Goal: Information Seeking & Learning: Learn about a topic

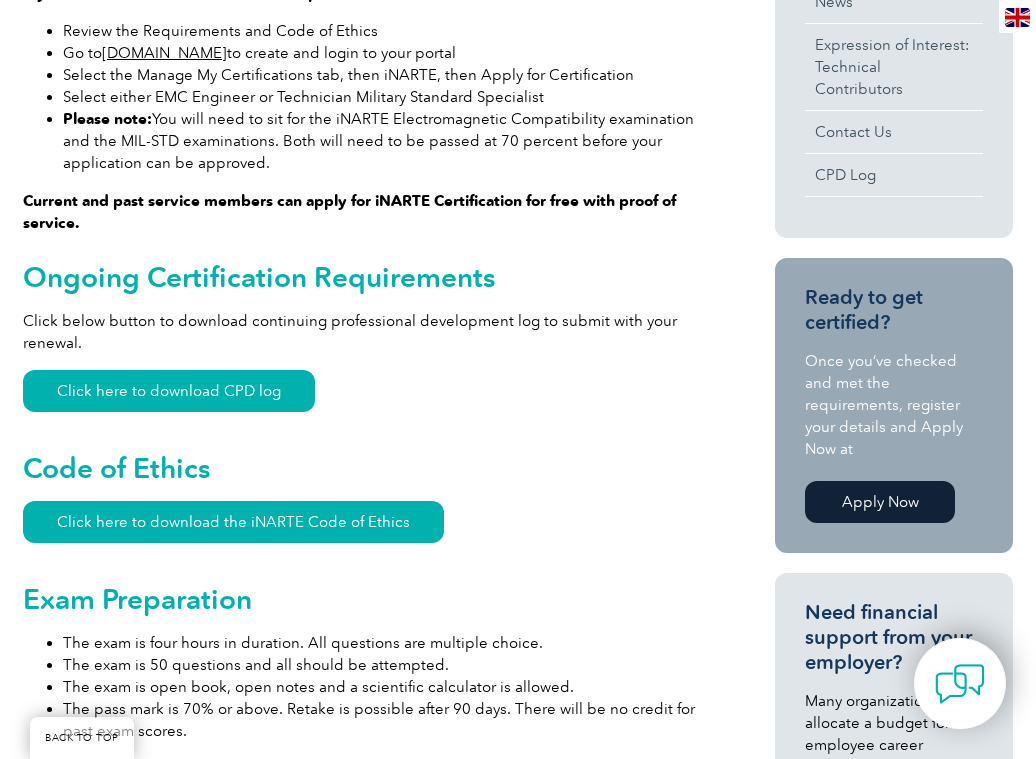
scroll to position [1000, 0]
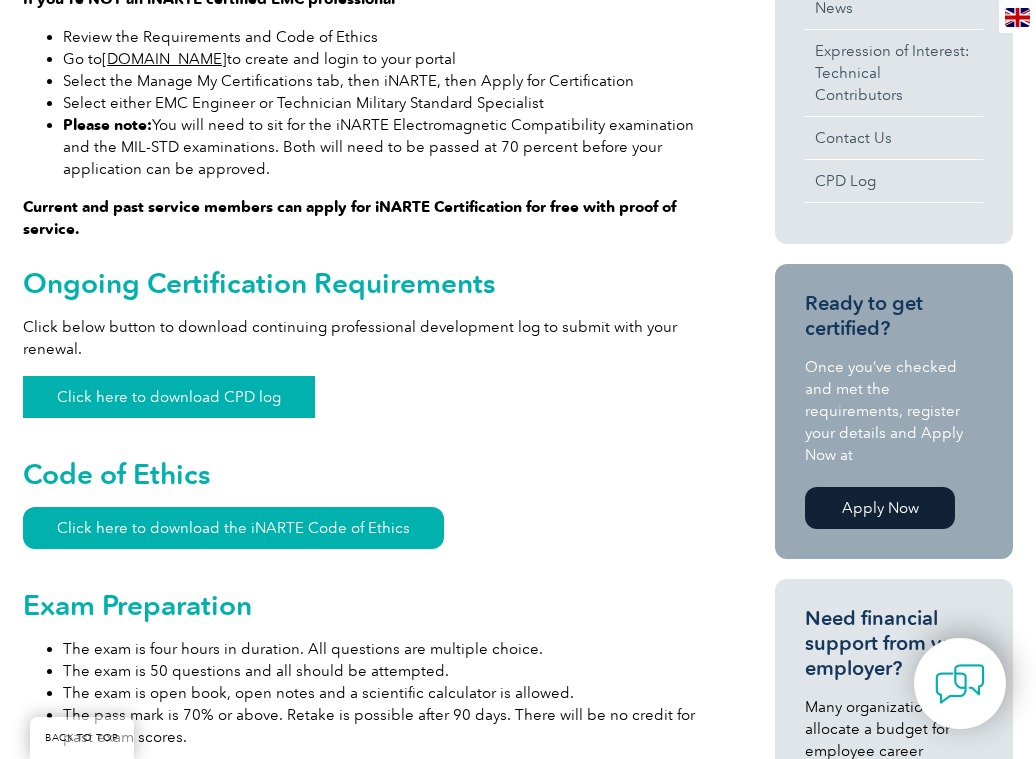
click at [165, 399] on link "Click here to download CPD log" at bounding box center [169, 397] width 292 height 42
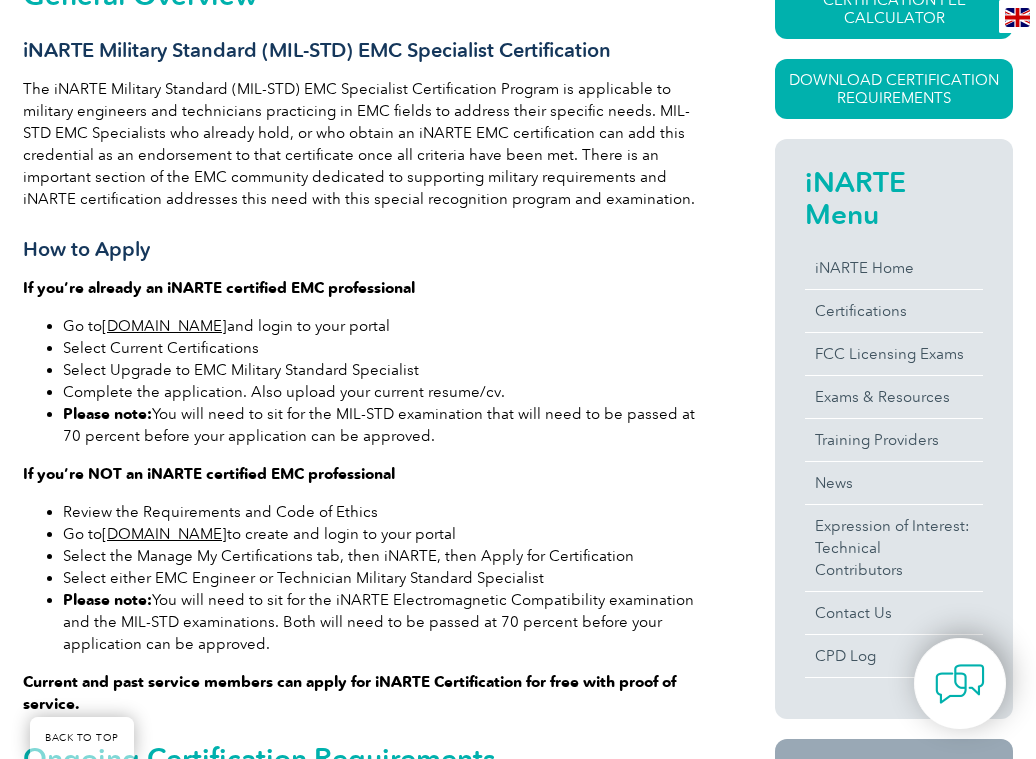
scroll to position [600, 0]
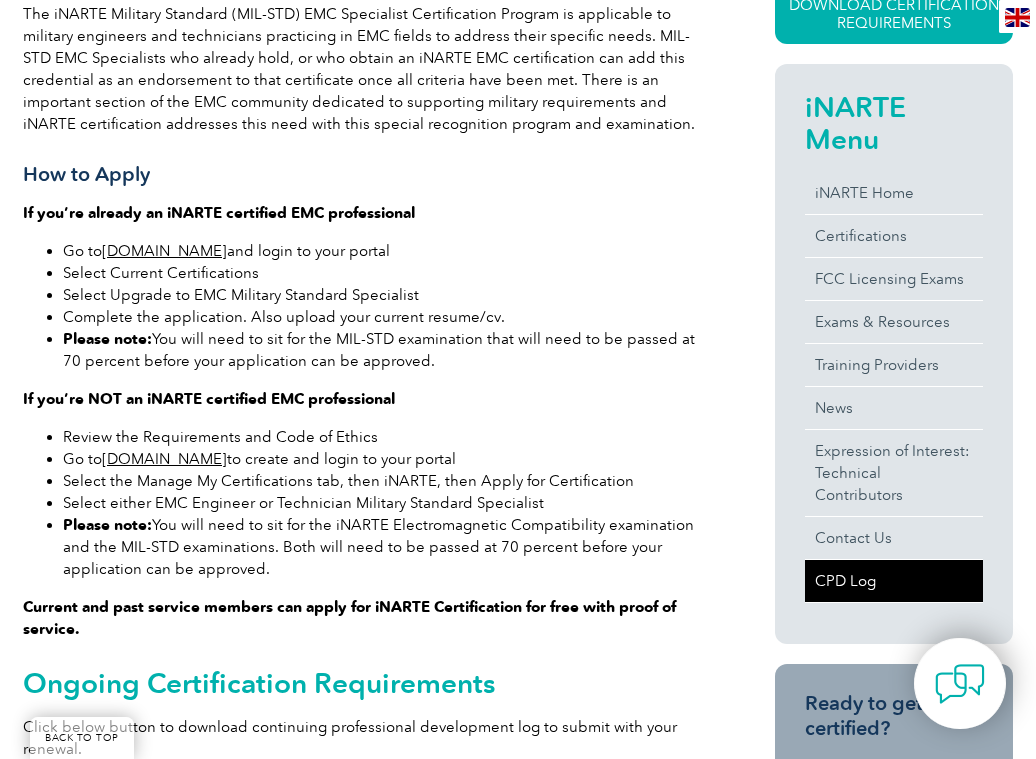
click at [825, 560] on link "CPD Log" at bounding box center [894, 581] width 178 height 42
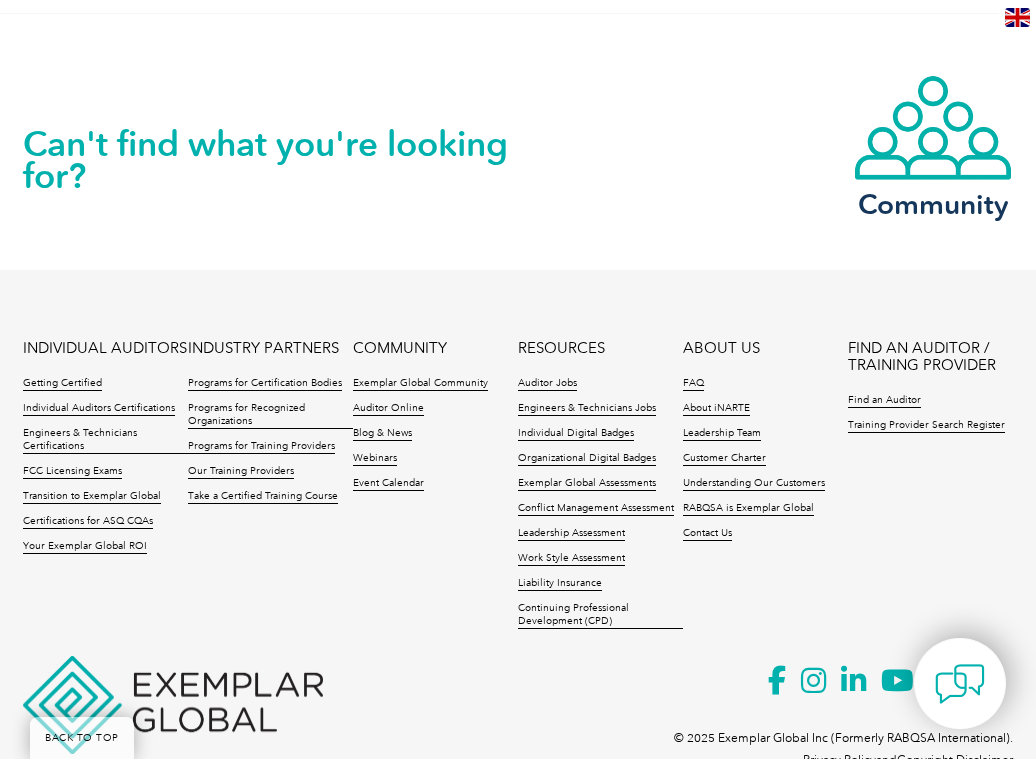
scroll to position [2007, 0]
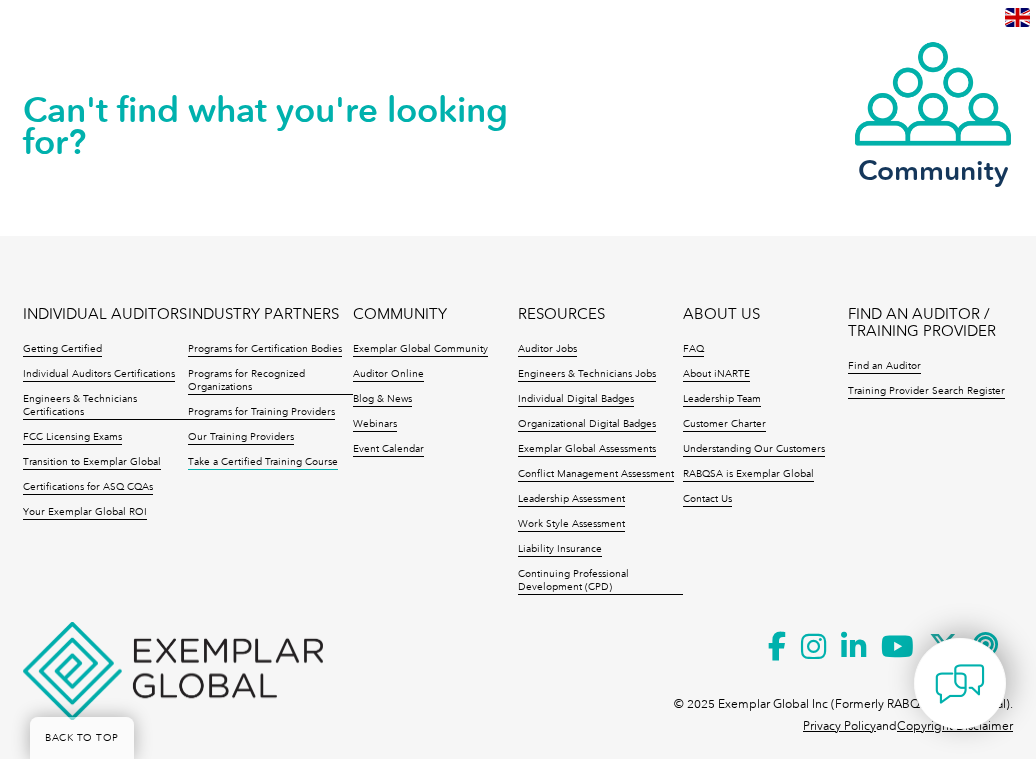
click at [246, 456] on link "Take a Certified Training Course" at bounding box center [263, 463] width 150 height 14
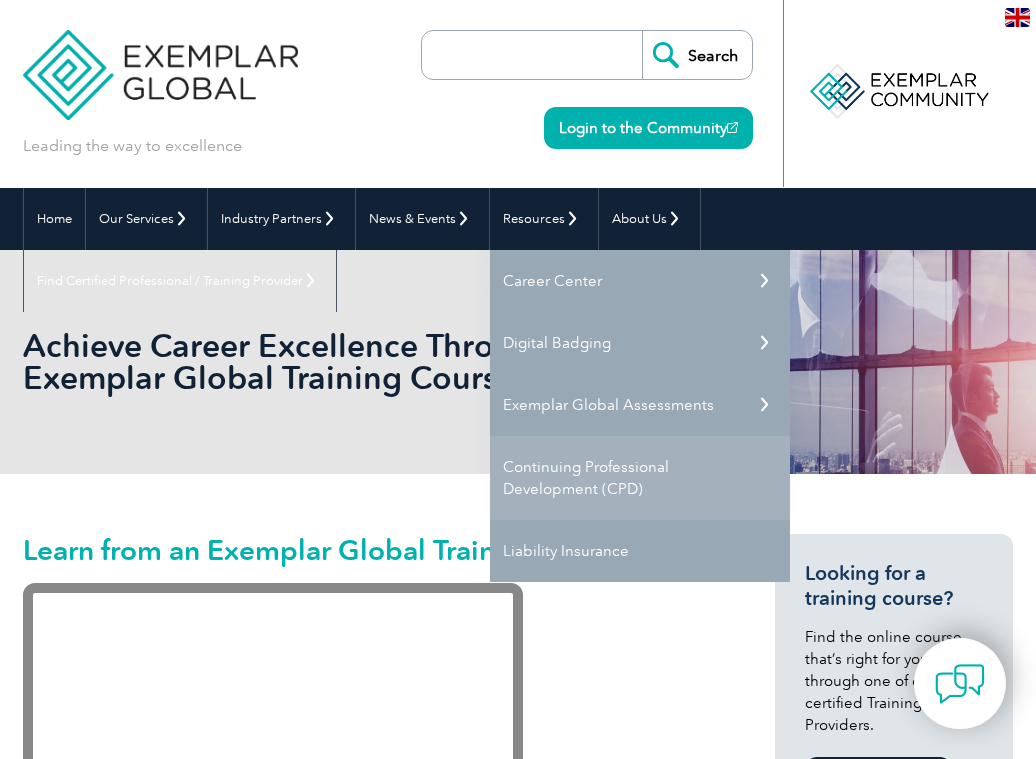
click at [569, 471] on link "Continuing Professional Development (CPD)" at bounding box center [640, 478] width 300 height 84
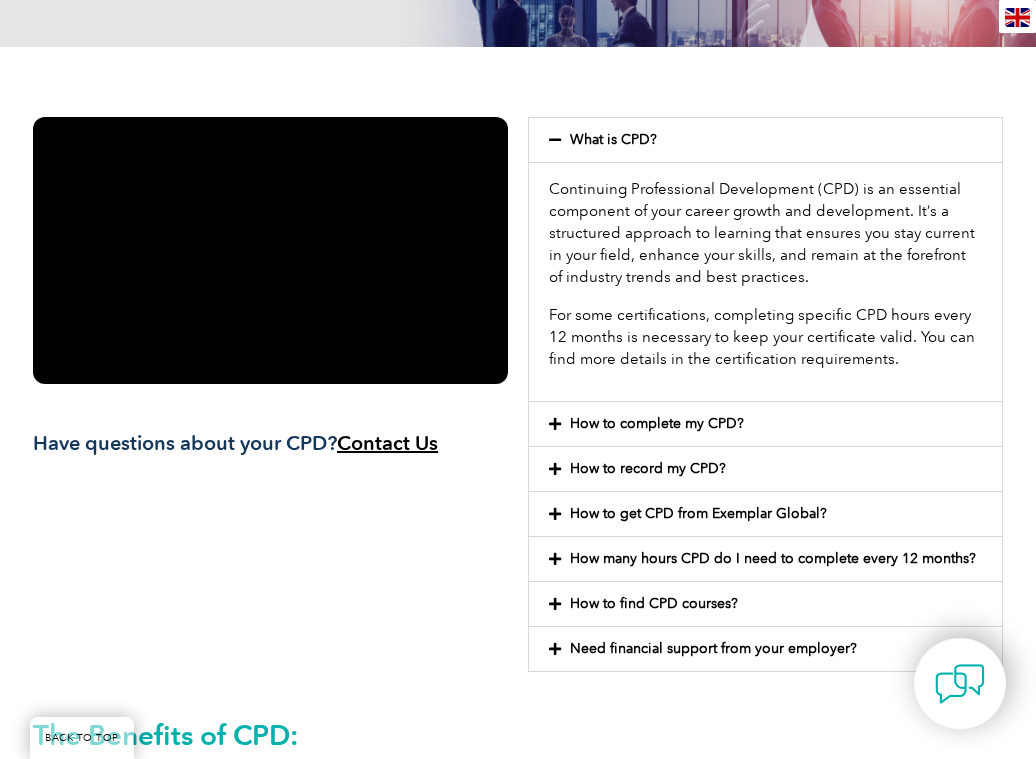
scroll to position [400, 0]
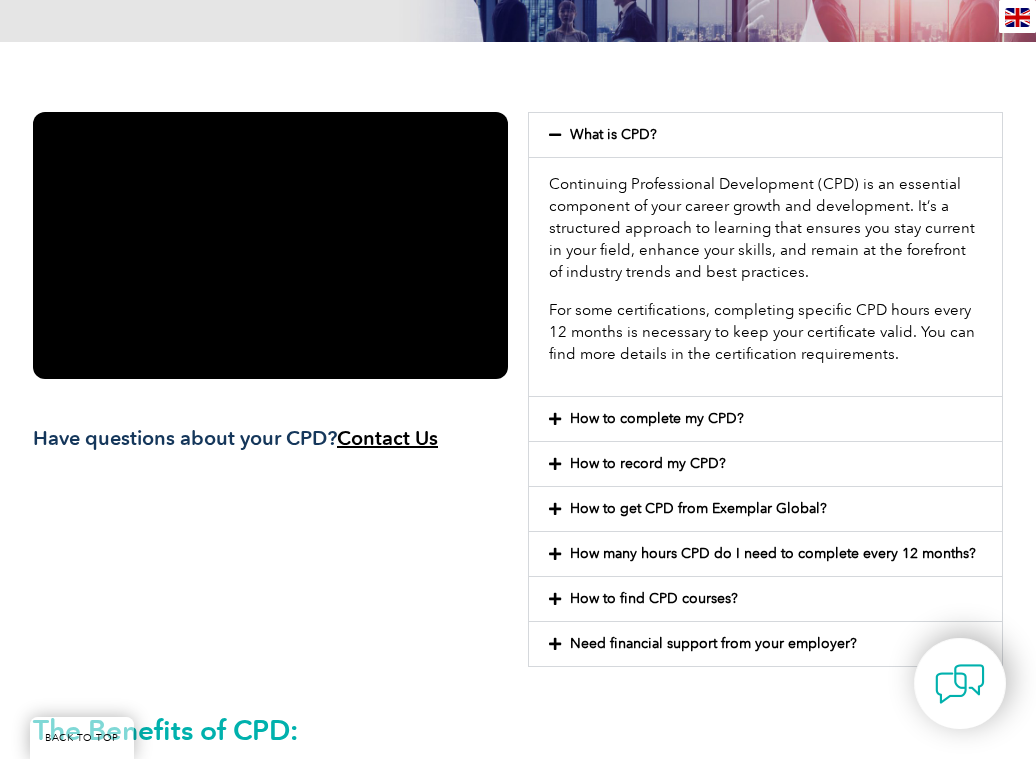
click at [556, 419] on icon at bounding box center [555, 419] width 12 height 14
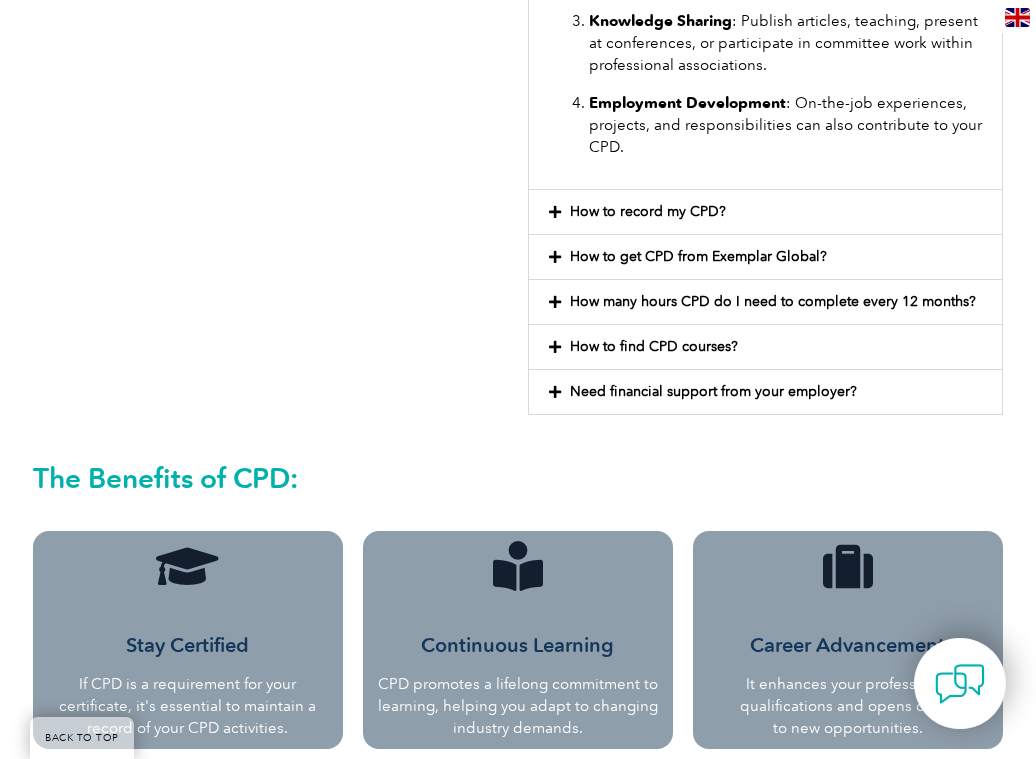
scroll to position [1000, 0]
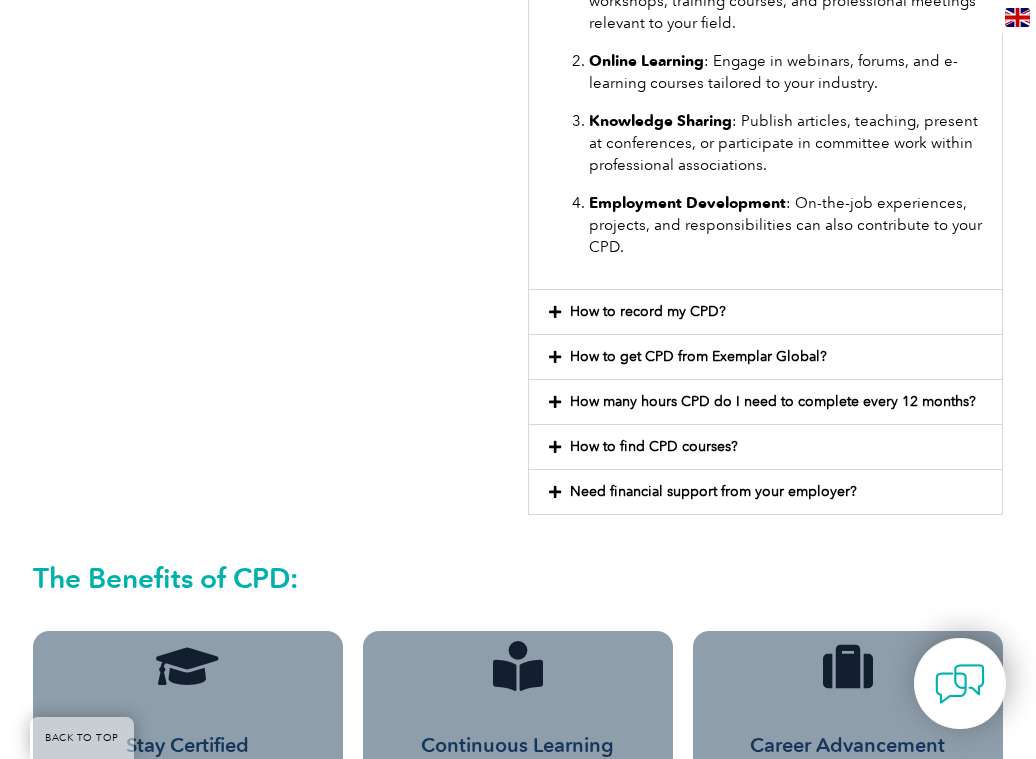
click at [555, 315] on icon at bounding box center [555, 312] width 12 height 14
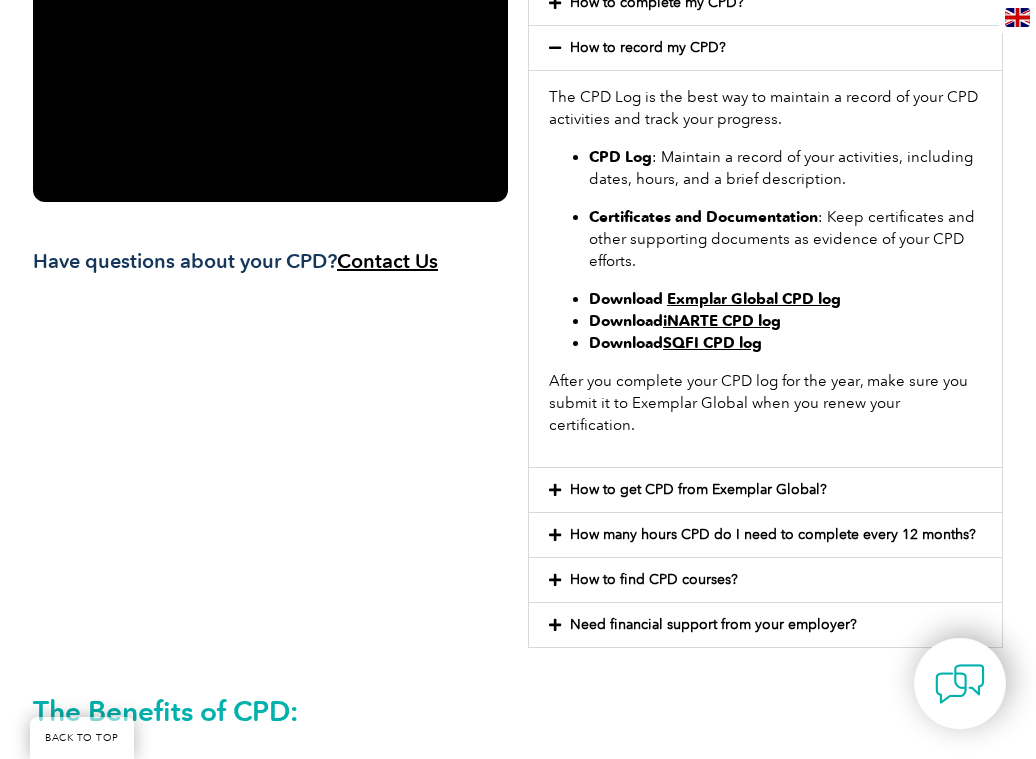
scroll to position [500, 0]
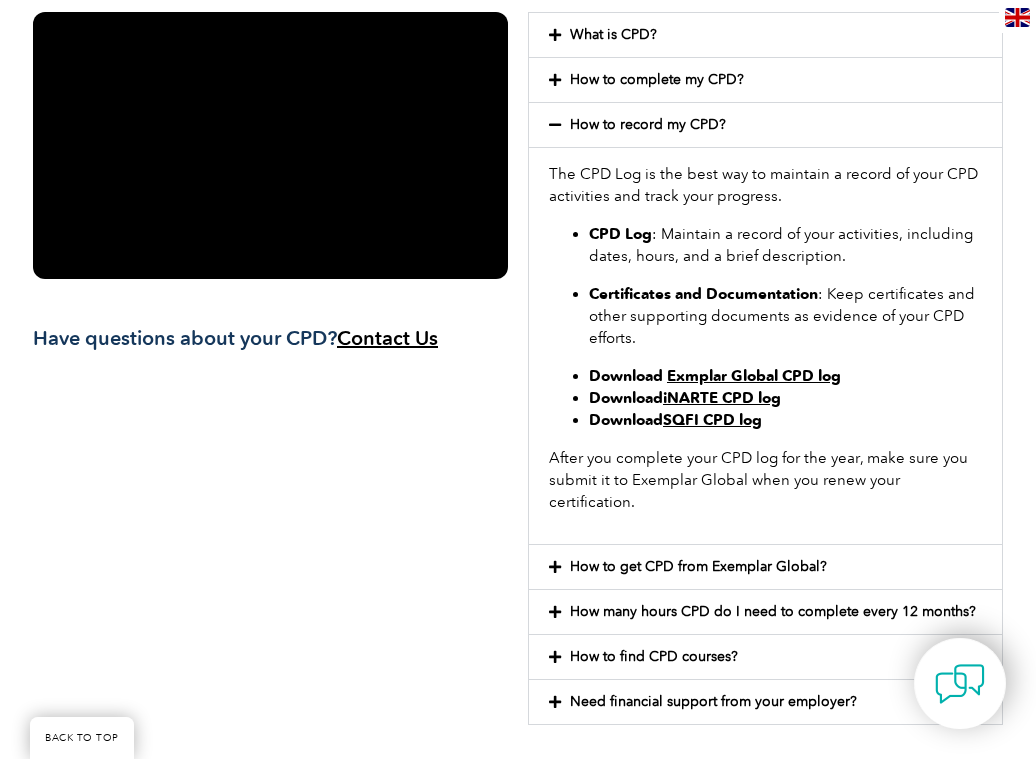
click at [558, 605] on icon at bounding box center [555, 612] width 12 height 14
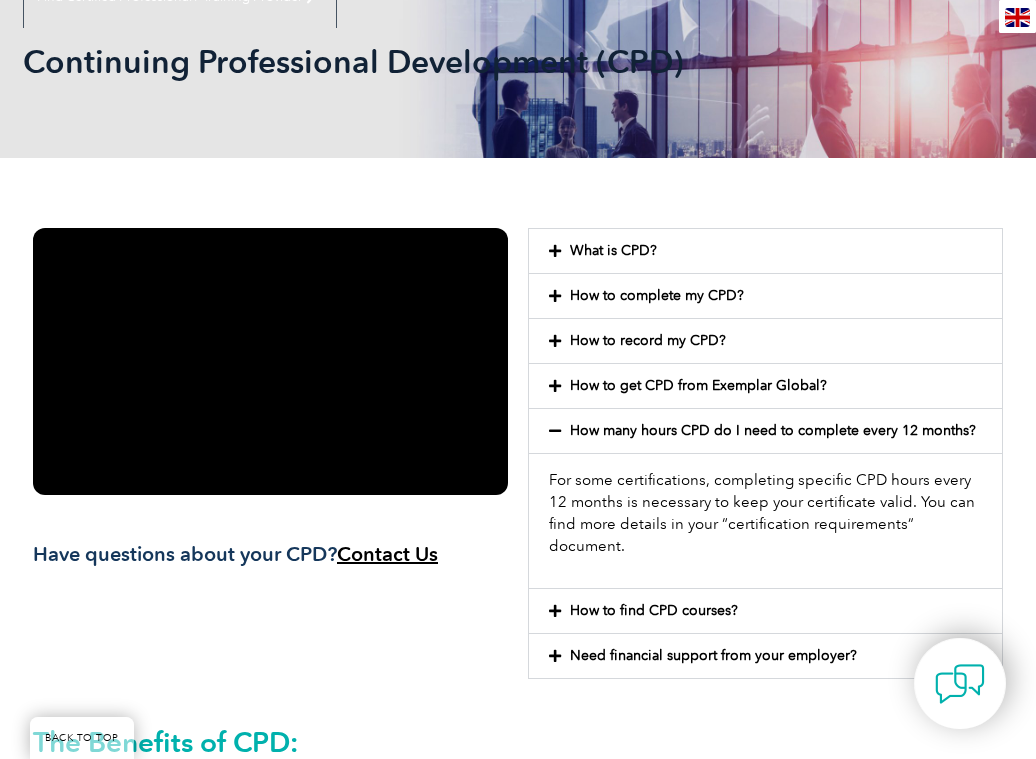
scroll to position [0, 0]
